Goal: Task Accomplishment & Management: Manage account settings

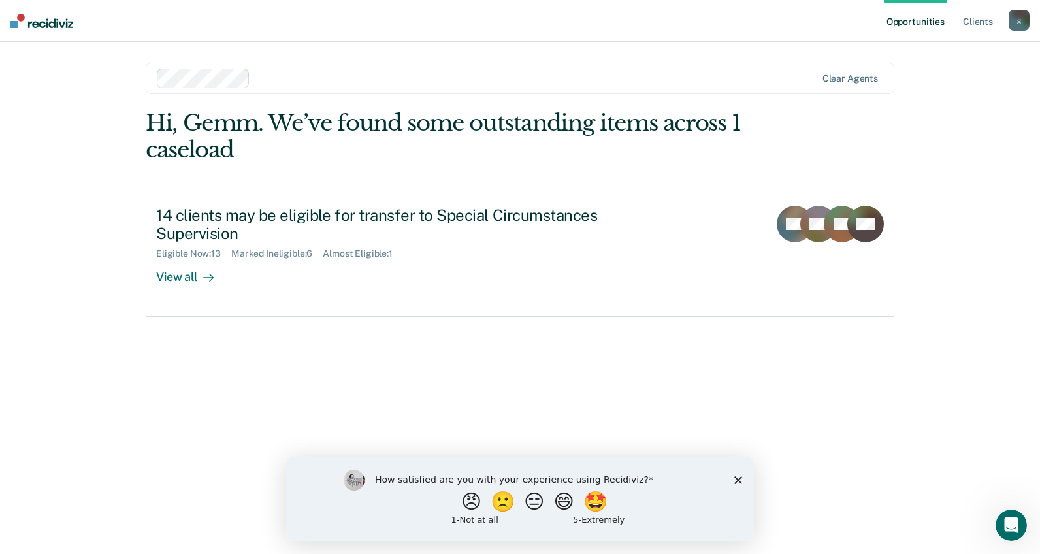
click at [736, 481] on polygon "Close survey" at bounding box center [738, 480] width 8 height 8
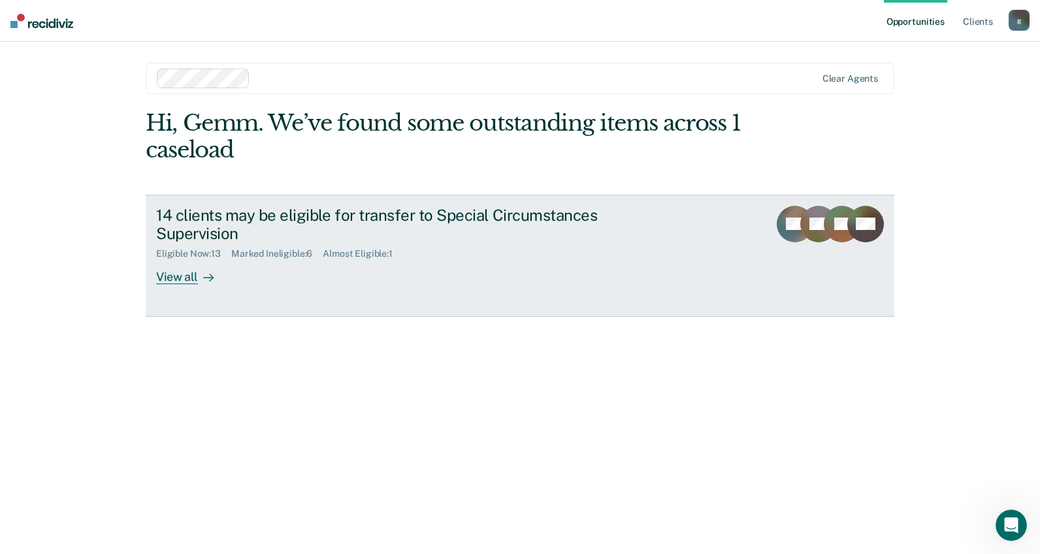
click at [198, 270] on div at bounding box center [206, 277] width 16 height 15
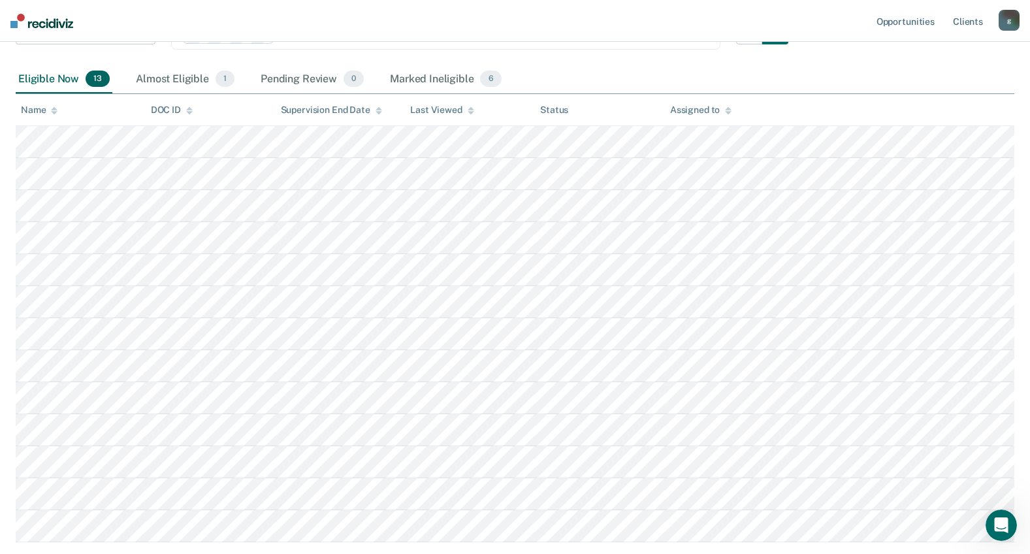
scroll to position [196, 0]
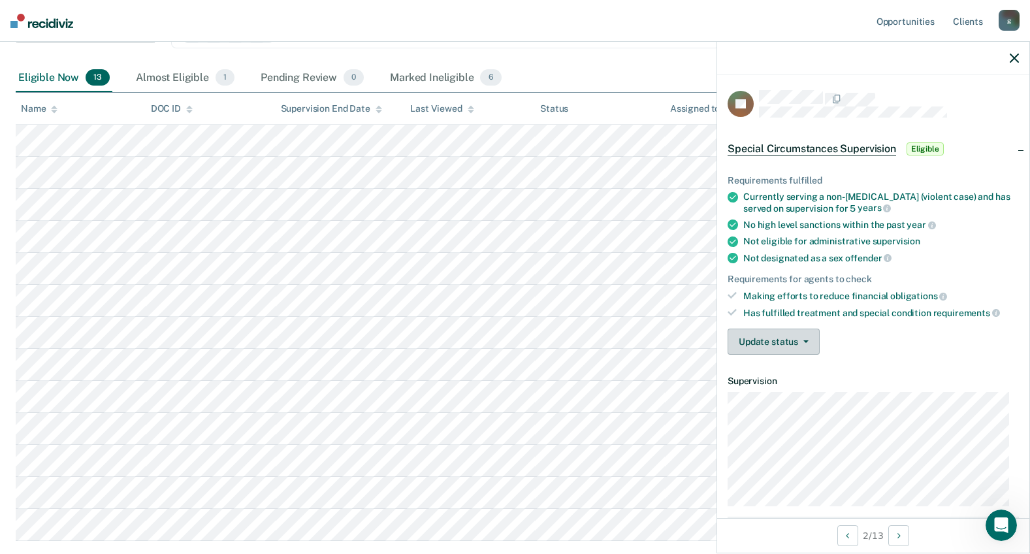
click at [800, 338] on button "Update status" at bounding box center [774, 342] width 92 height 26
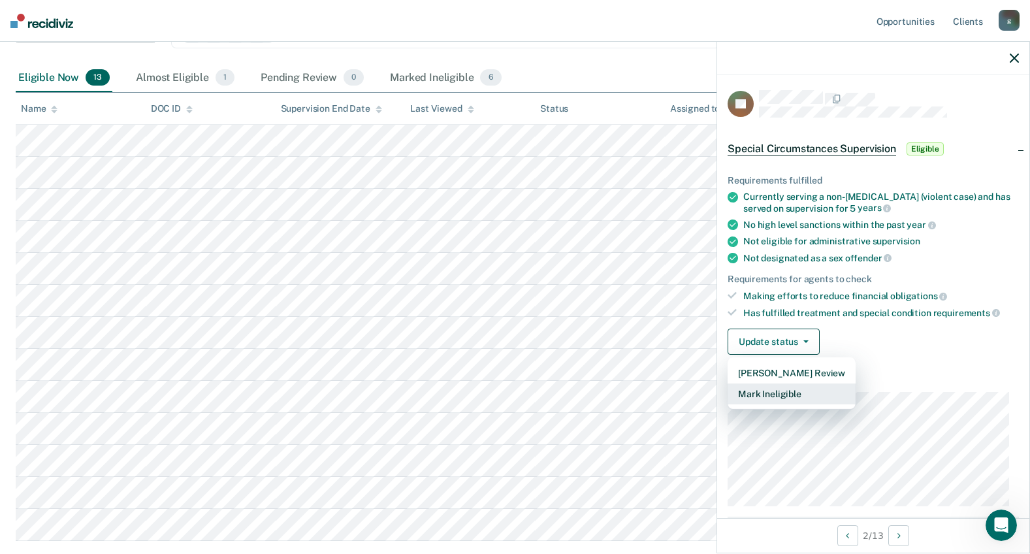
click at [791, 397] on button "Mark Ineligible" at bounding box center [792, 394] width 128 height 21
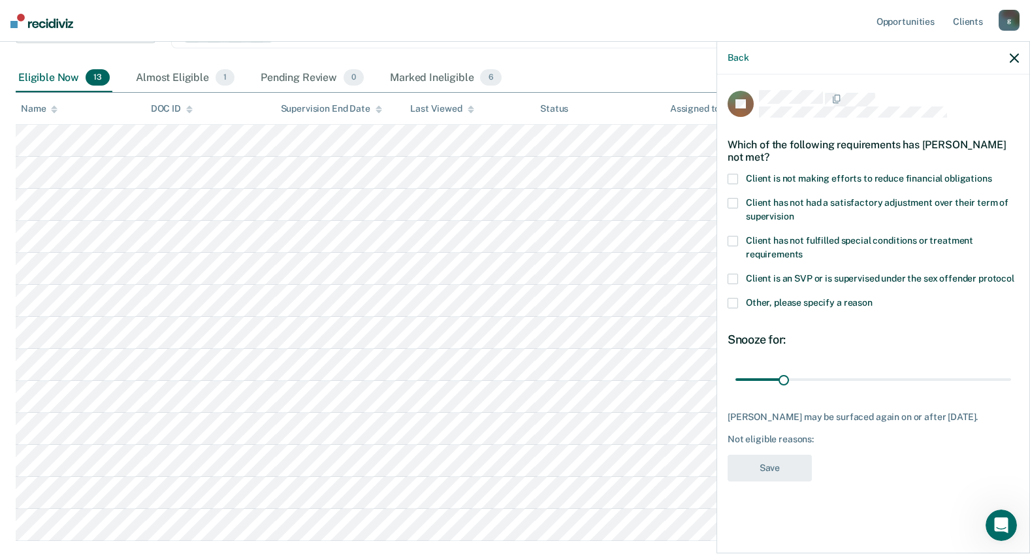
click at [732, 179] on span at bounding box center [733, 179] width 10 height 10
click at [993, 174] on input "Client is not making efforts to reduce financial obligations" at bounding box center [993, 174] width 0 height 0
click at [730, 302] on span at bounding box center [733, 303] width 10 height 10
click at [873, 298] on input "Other, please specify a reason" at bounding box center [873, 298] width 0 height 0
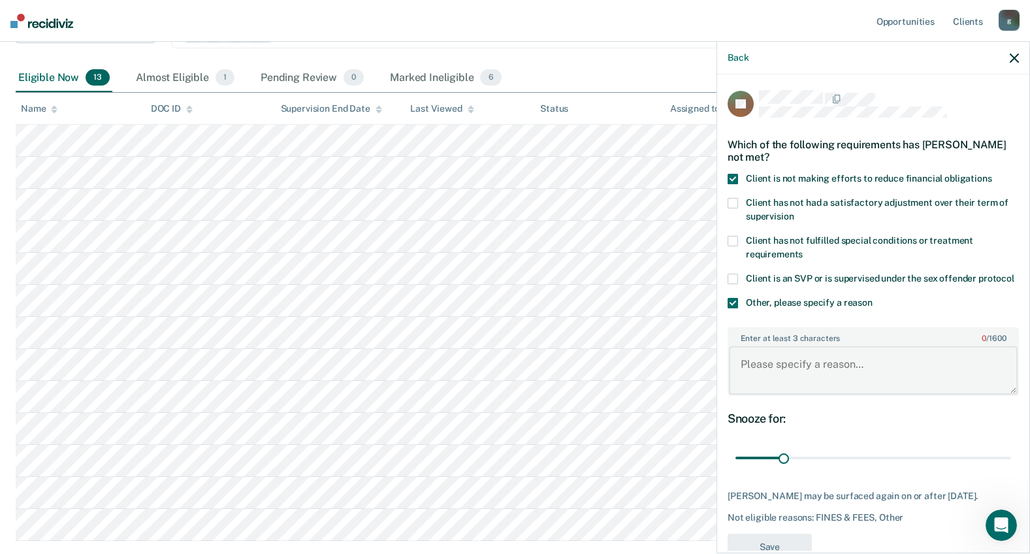
click at [788, 382] on textarea "Enter at least 3 characters 0 / 1600" at bounding box center [873, 370] width 289 height 48
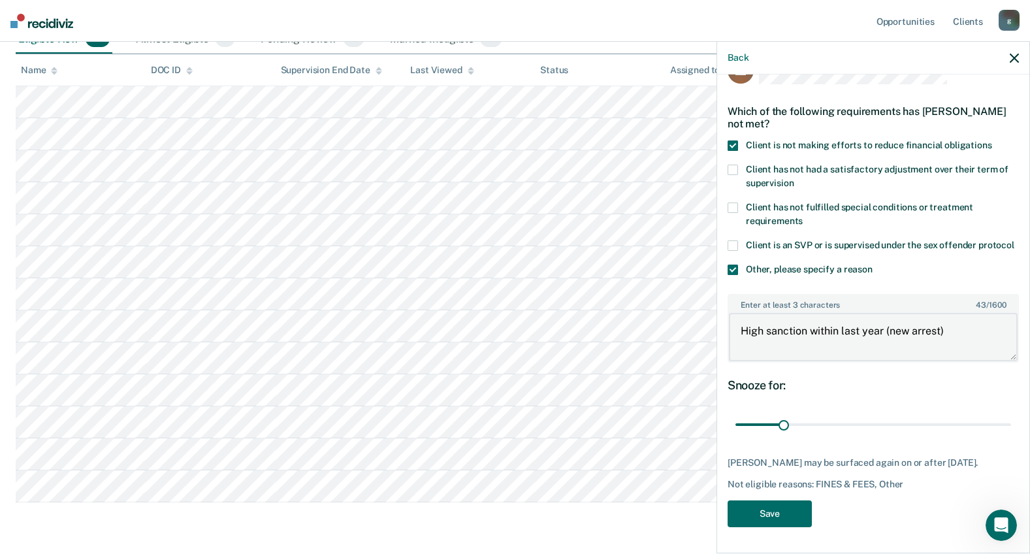
scroll to position [261, 0]
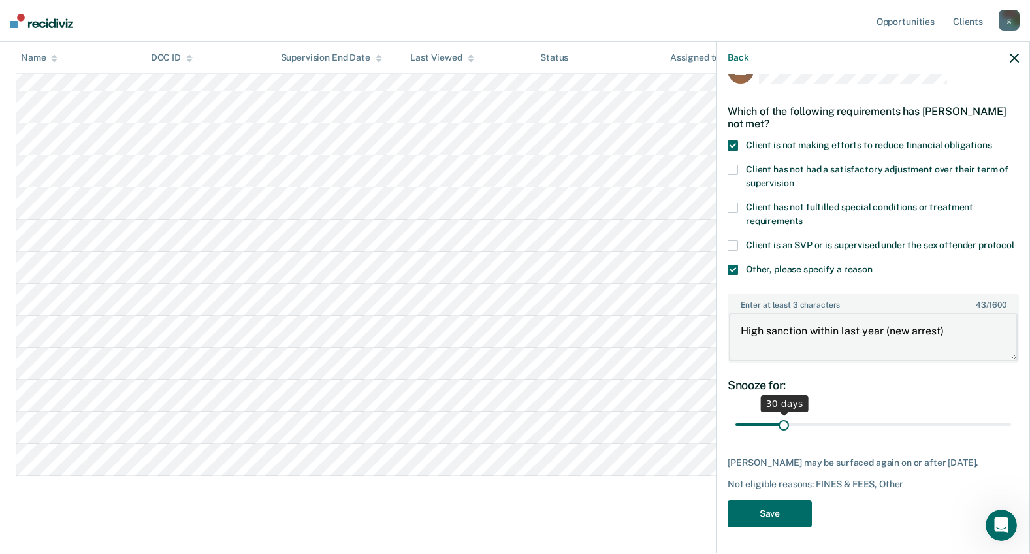
type textarea "High sanction within last year (new arrest)"
drag, startPoint x: 783, startPoint y: 423, endPoint x: 825, endPoint y: 425, distance: 42.5
type input "60"
click at [825, 425] on input "range" at bounding box center [874, 425] width 276 height 23
click at [762, 511] on button "Save" at bounding box center [770, 514] width 84 height 27
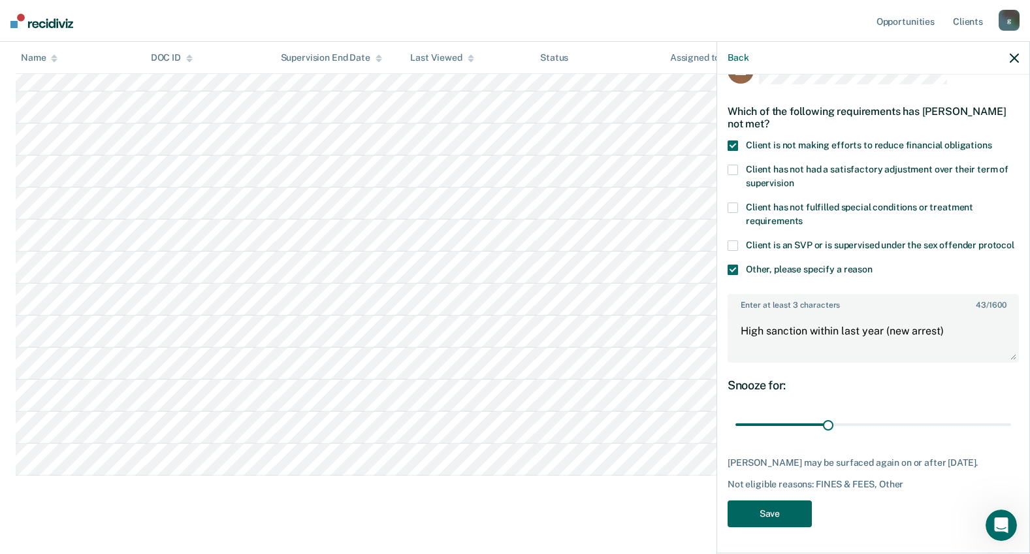
scroll to position [245, 0]
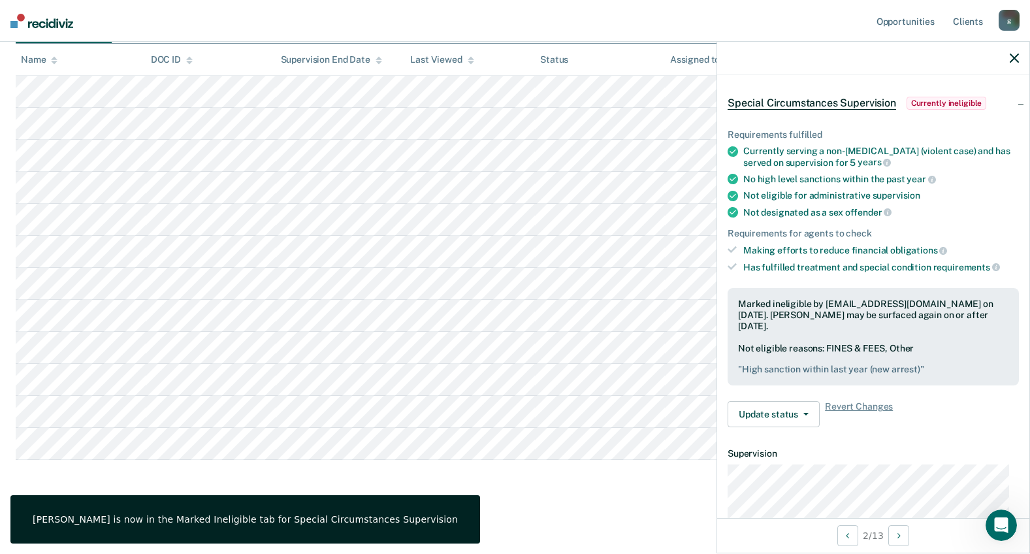
click at [514, 504] on main "Special Circumstances Supervision Special circumstances supervision allows reen…" at bounding box center [515, 187] width 1030 height 726
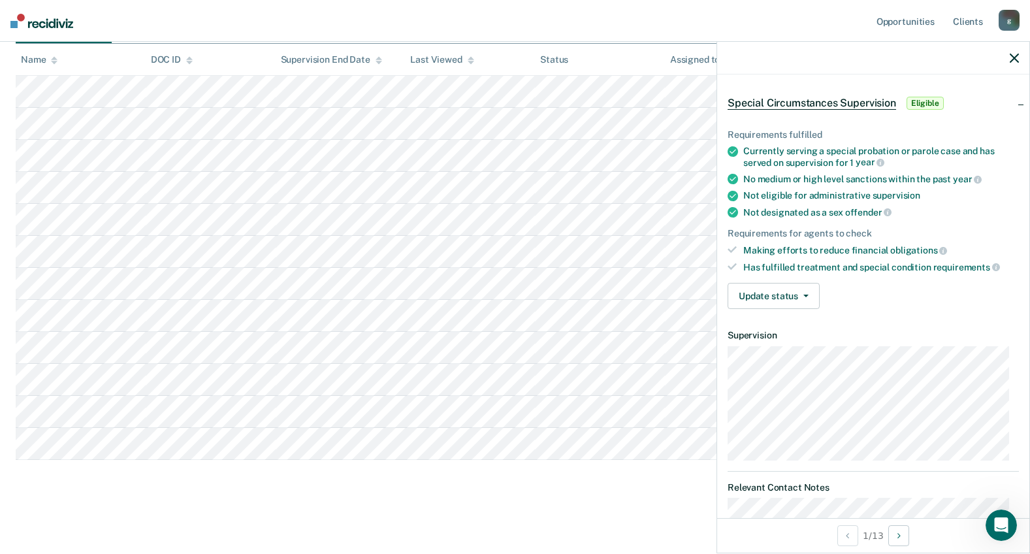
click at [1019, 56] on div at bounding box center [873, 58] width 312 height 33
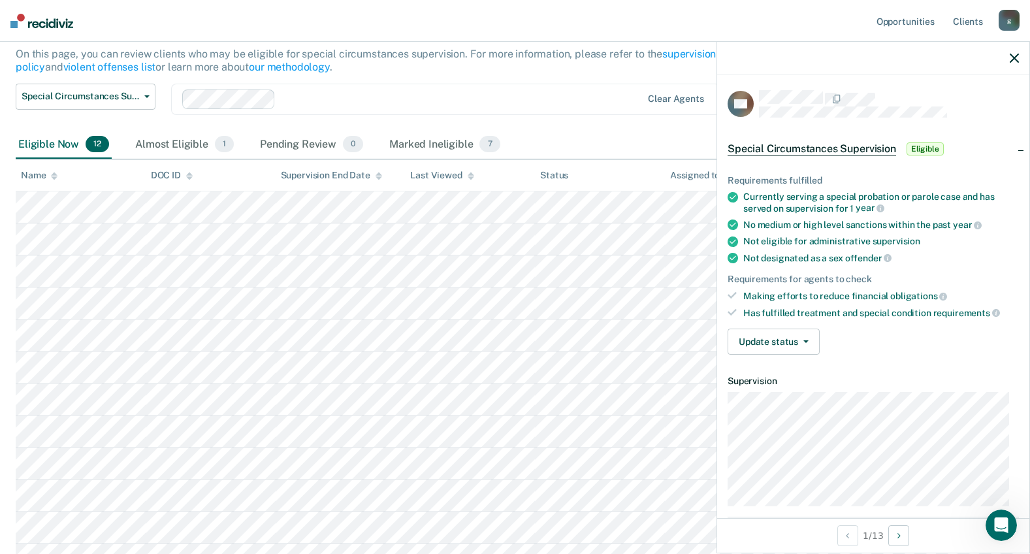
scroll to position [0, 0]
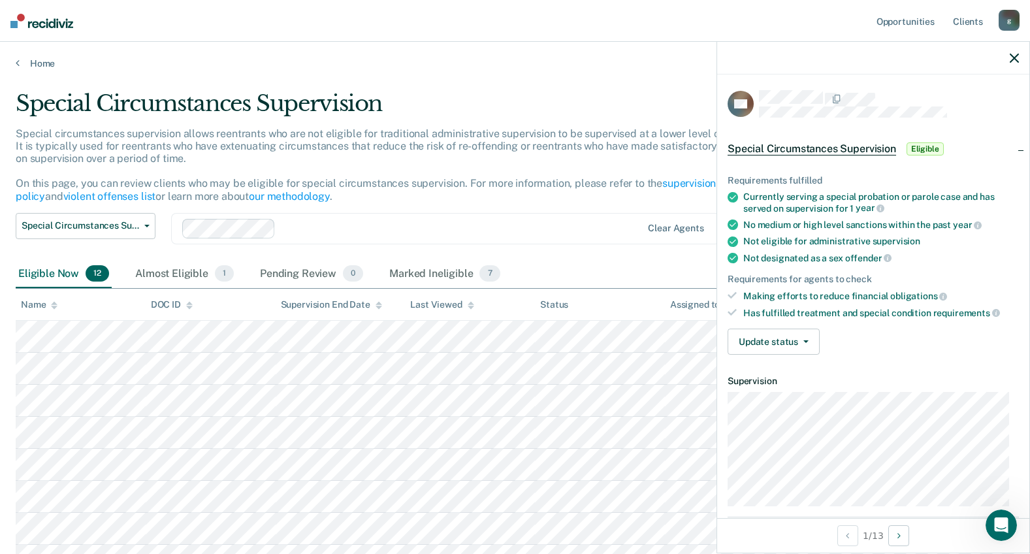
click at [828, 150] on span "Special Circumstances Supervision" at bounding box center [812, 148] width 169 height 13
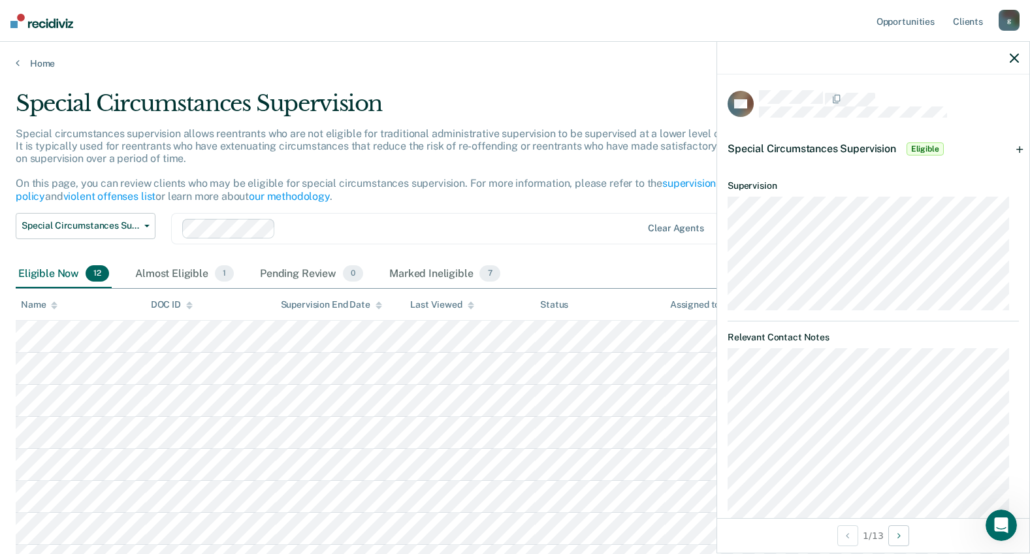
click at [828, 150] on span "Special Circumstances Supervision" at bounding box center [812, 148] width 169 height 12
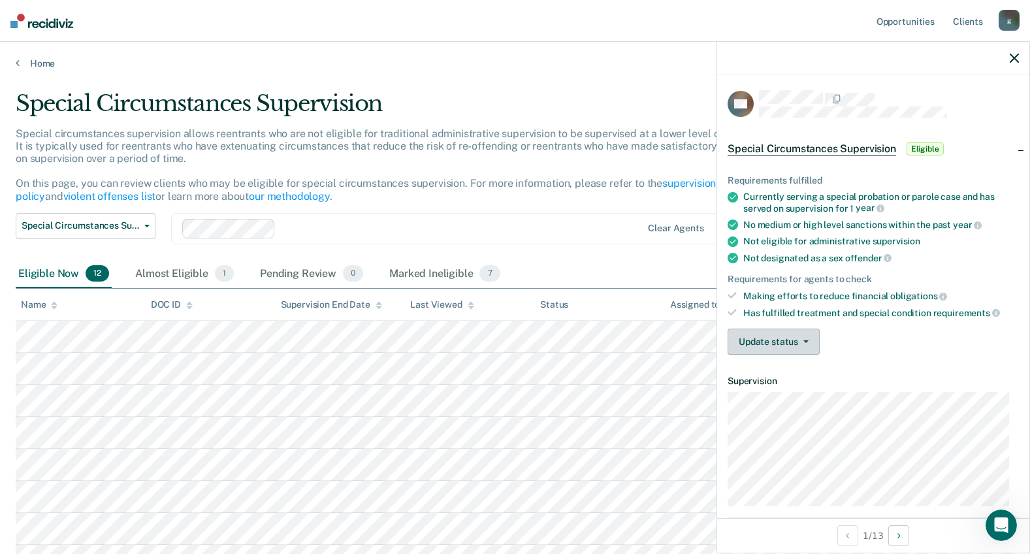
click at [793, 341] on button "Update status" at bounding box center [774, 342] width 92 height 26
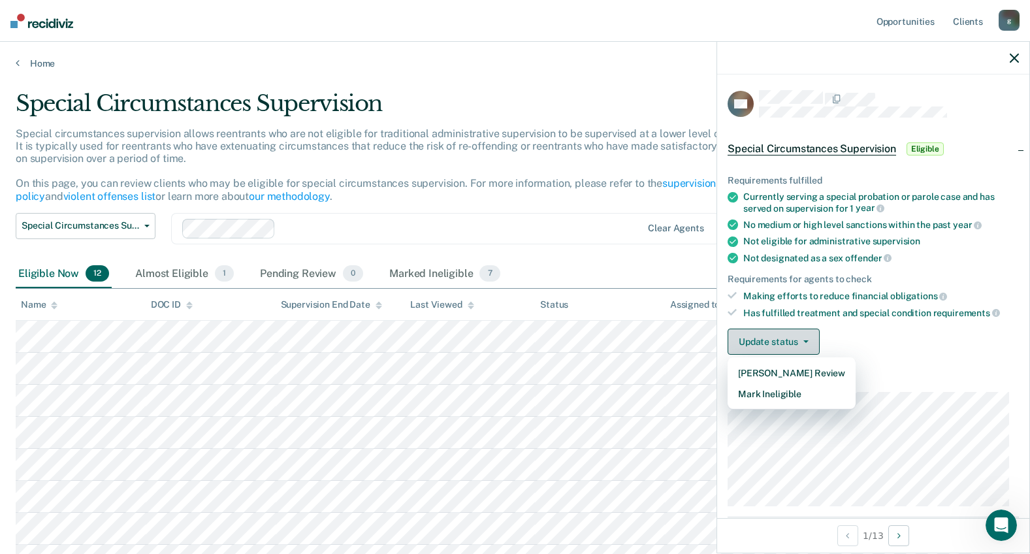
click at [793, 340] on button "Update status" at bounding box center [774, 342] width 92 height 26
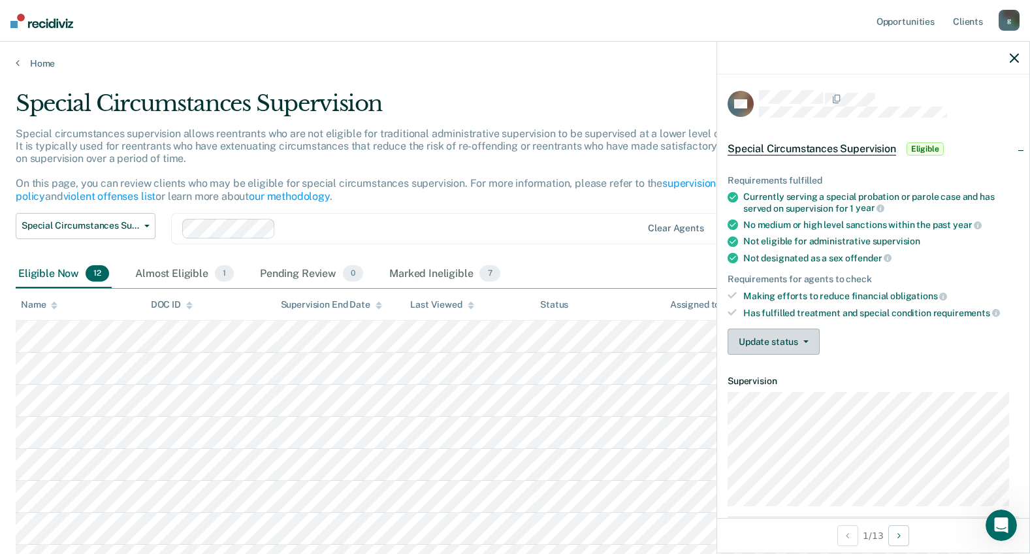
click at [793, 340] on button "Update status" at bounding box center [774, 342] width 92 height 26
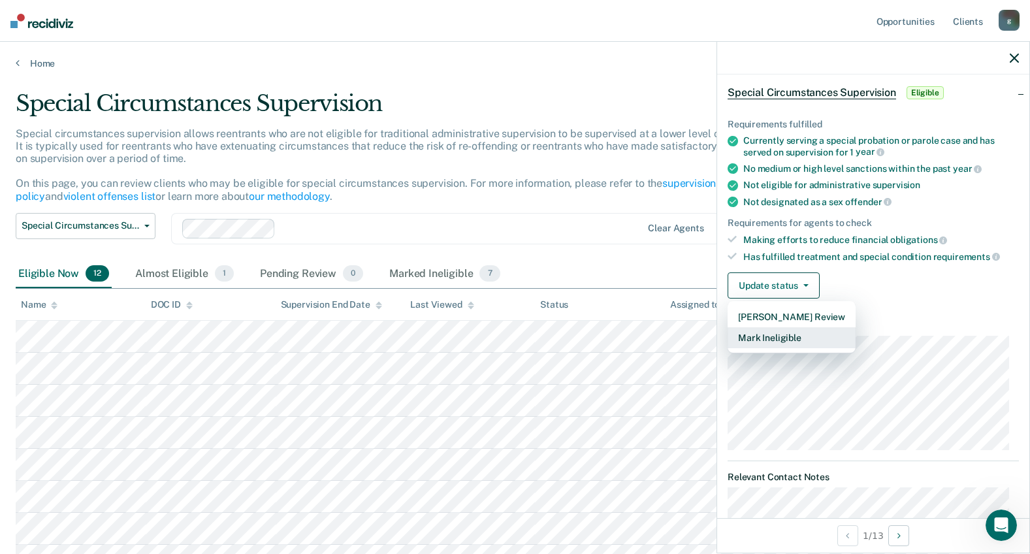
scroll to position [196, 0]
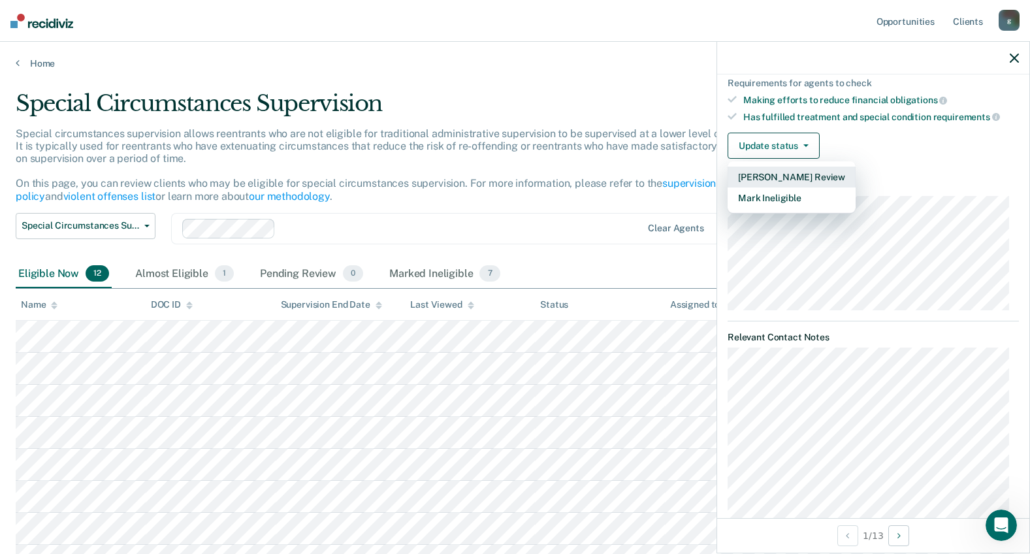
click at [813, 172] on button "[PERSON_NAME] Review" at bounding box center [792, 177] width 128 height 21
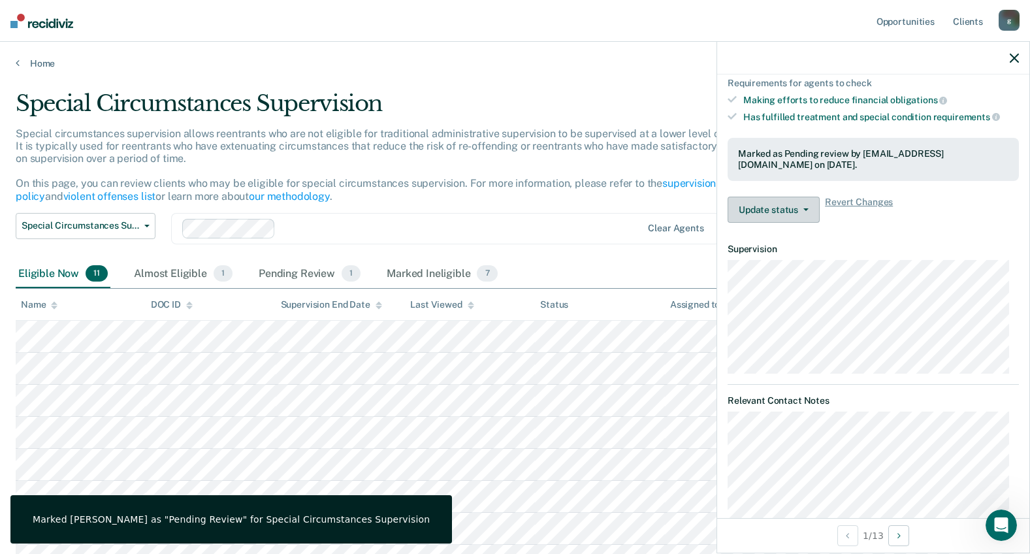
click at [804, 211] on button "Update status" at bounding box center [774, 210] width 92 height 26
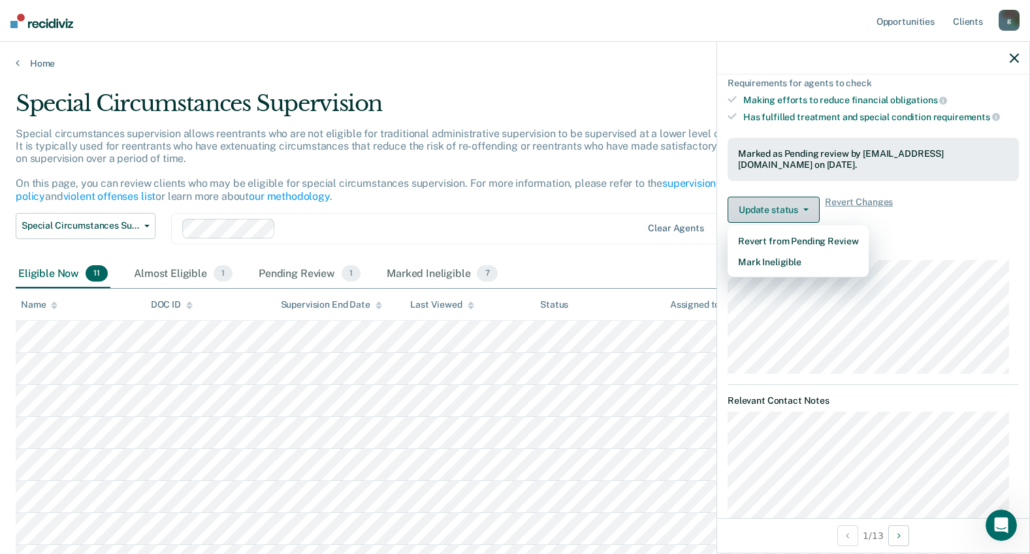
click at [804, 211] on button "Update status" at bounding box center [774, 210] width 92 height 26
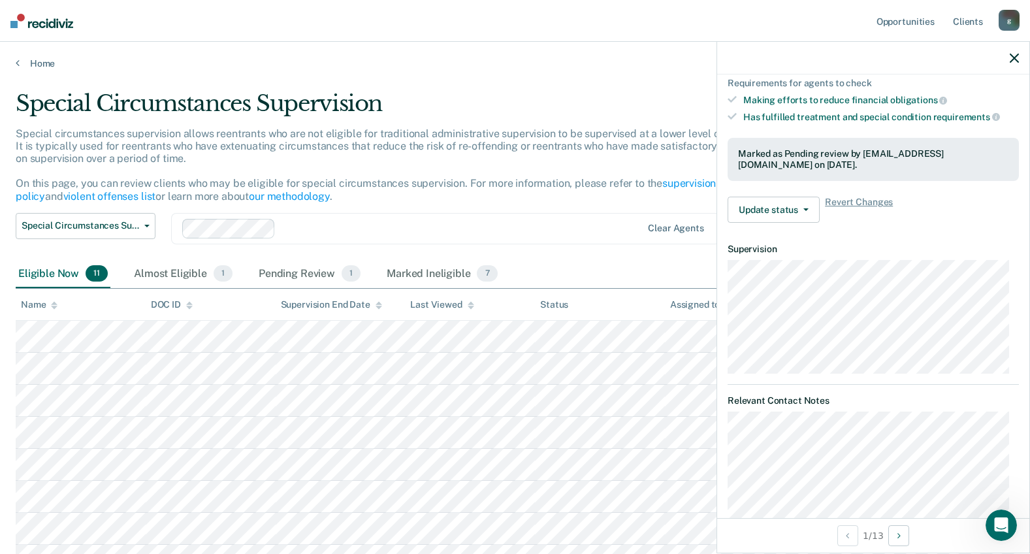
click at [1015, 58] on icon "button" at bounding box center [1014, 58] width 9 height 9
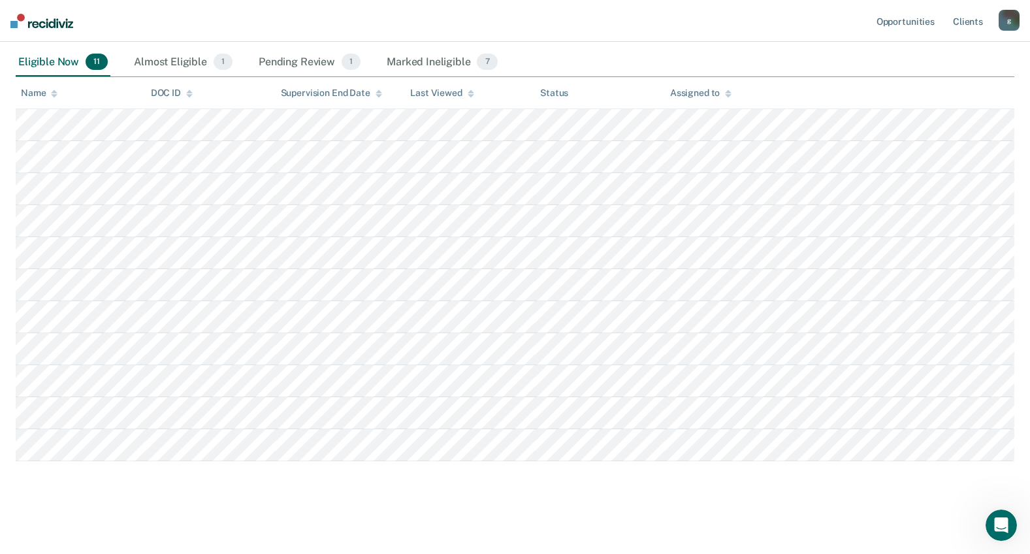
scroll to position [213, 0]
click at [308, 59] on div "Pending Review 1" at bounding box center [309, 61] width 107 height 29
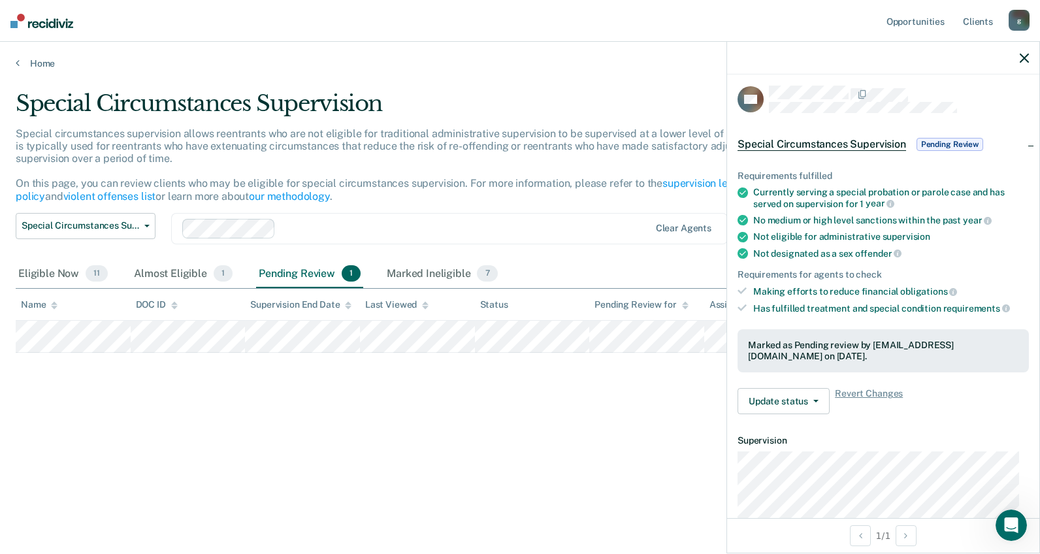
scroll to position [0, 0]
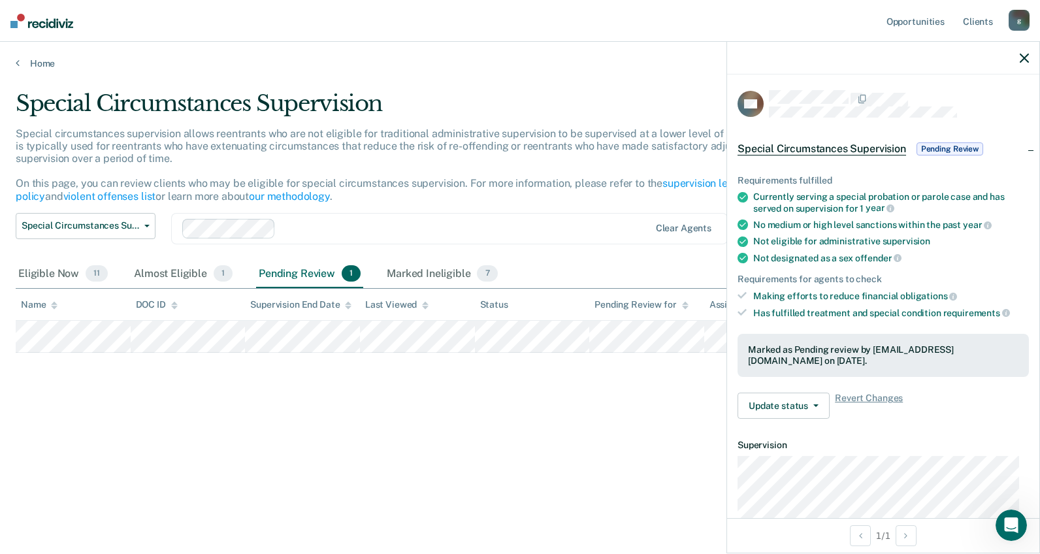
click at [1025, 57] on icon "button" at bounding box center [1024, 58] width 9 height 9
